Goal: Communication & Community: Answer question/provide support

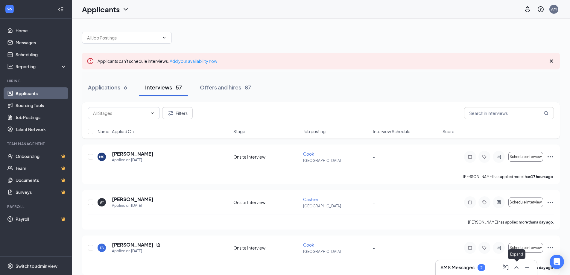
click at [516, 265] on icon "ChevronUp" at bounding box center [516, 267] width 7 height 7
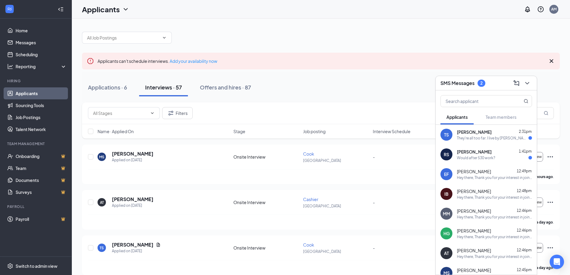
click at [481, 152] on span "[PERSON_NAME]" at bounding box center [474, 152] width 35 height 6
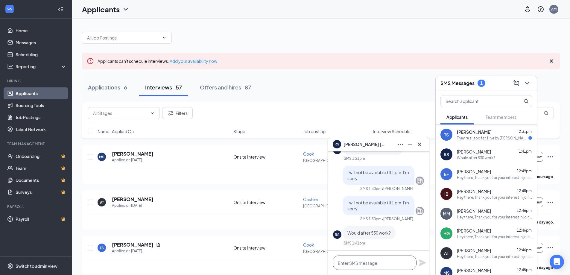
click at [374, 259] on textarea at bounding box center [375, 263] width 84 height 14
type textarea "I"
type textarea "[DATE]?"
click at [423, 264] on icon "Plane" at bounding box center [422, 262] width 7 height 7
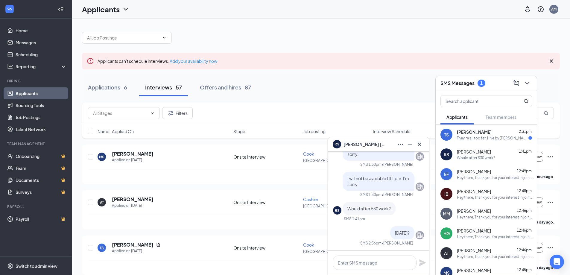
click at [493, 132] on div "[PERSON_NAME] 2:31pm" at bounding box center [494, 132] width 75 height 6
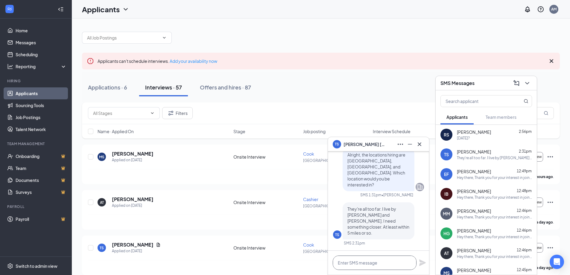
click at [381, 266] on textarea at bounding box center [375, 263] width 84 height 14
click at [360, 264] on textarea "So unfortunely those" at bounding box center [375, 263] width 84 height 14
drag, startPoint x: 390, startPoint y: 265, endPoint x: 372, endPoint y: 265, distance: 18.0
click at [390, 264] on textarea "So Unfortunaly those" at bounding box center [375, 263] width 84 height 14
click at [347, 262] on textarea "So Unfortunaly those" at bounding box center [375, 263] width 84 height 14
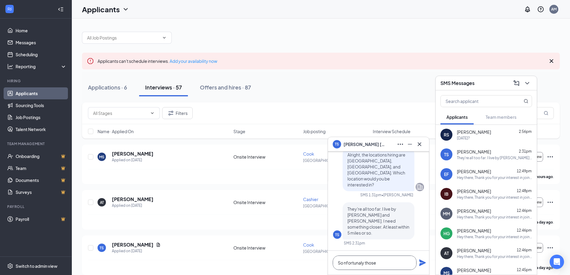
click at [344, 262] on textarea "So nfortunaly those" at bounding box center [375, 263] width 84 height 14
click at [385, 261] on textarea "So unfortunaly those" at bounding box center [375, 263] width 84 height 14
click at [401, 262] on textarea "So unfortunaly those are the only" at bounding box center [375, 263] width 84 height 14
click at [410, 260] on textarea "So unfortunaly those are the only" at bounding box center [375, 263] width 84 height 14
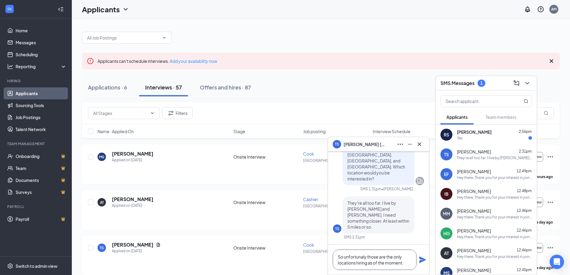
type textarea "So unfortunaly those are the only locations hiring as of the moment."
click at [420, 259] on icon "Plane" at bounding box center [422, 259] width 7 height 7
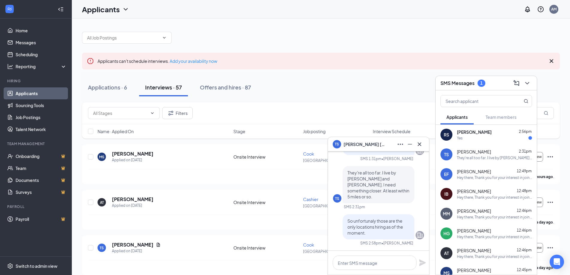
click at [494, 141] on div "[PERSON_NAME] 2:56pm Yes" at bounding box center [486, 135] width 101 height 20
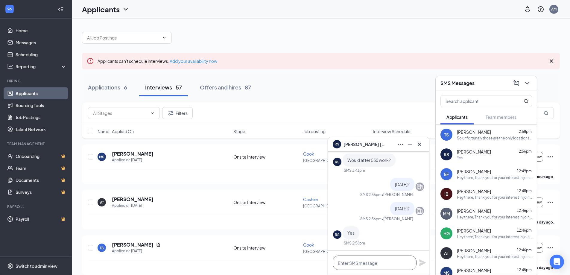
click at [382, 267] on textarea at bounding box center [375, 263] width 84 height 14
click at [374, 265] on textarea at bounding box center [375, 263] width 84 height 14
click at [369, 266] on textarea at bounding box center [375, 263] width 84 height 14
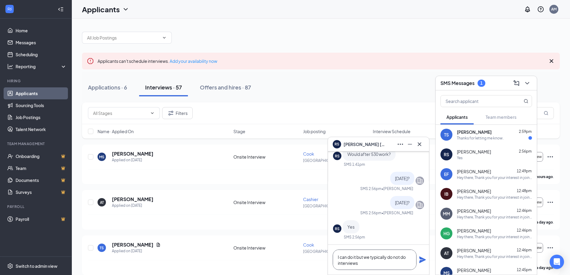
scroll to position [0, 0]
type textarea "I can do it but we typically do not do interviews that early."
click at [428, 259] on div "I can do it but we typically do not do interviews that early." at bounding box center [378, 260] width 101 height 30
click at [421, 258] on icon "Plane" at bounding box center [422, 259] width 7 height 7
click at [417, 142] on icon "Cross" at bounding box center [419, 144] width 7 height 7
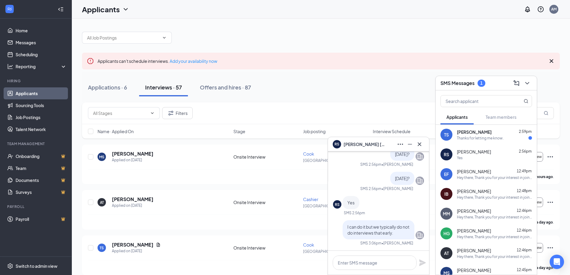
scroll to position [0, 0]
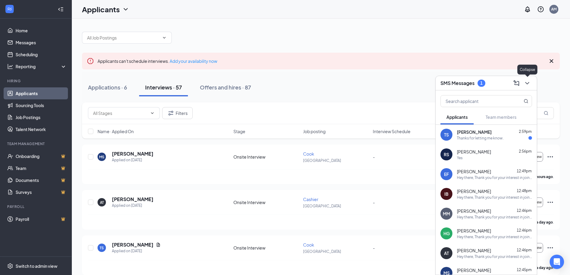
click at [531, 83] on button at bounding box center [528, 83] width 10 height 10
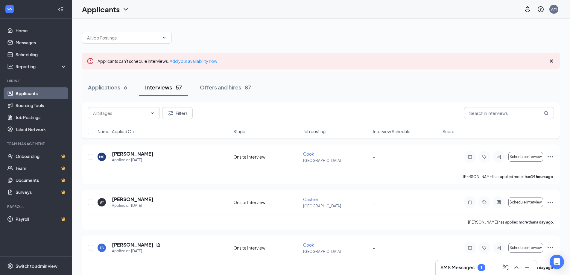
click at [515, 269] on icon "ChevronUp" at bounding box center [516, 267] width 7 height 7
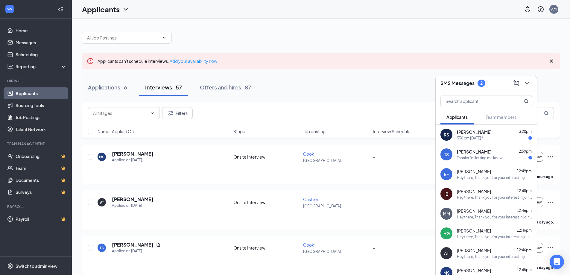
click at [497, 137] on div "530 pm [DATE]?" at bounding box center [494, 138] width 75 height 5
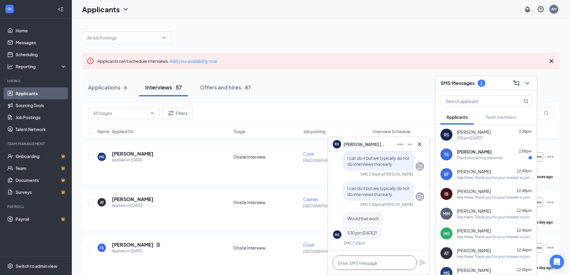
click at [347, 265] on textarea at bounding box center [375, 263] width 84 height 14
type textarea "Yes"
click at [422, 260] on icon "Plane" at bounding box center [422, 262] width 7 height 7
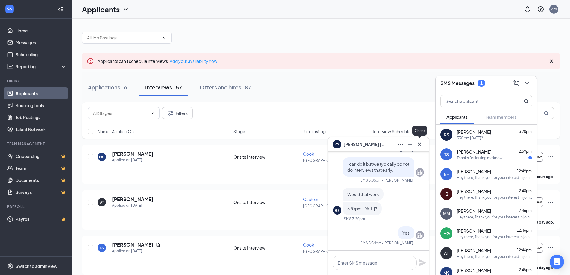
click at [420, 148] on button at bounding box center [420, 144] width 10 height 10
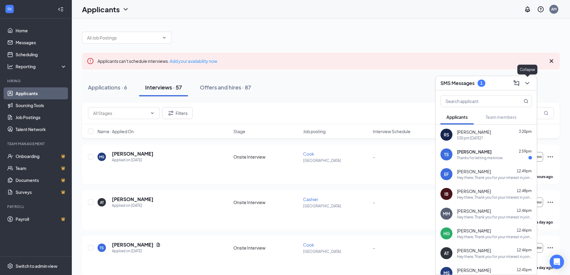
click at [524, 79] on button at bounding box center [528, 83] width 10 height 10
